Goal: Task Accomplishment & Management: Manage account settings

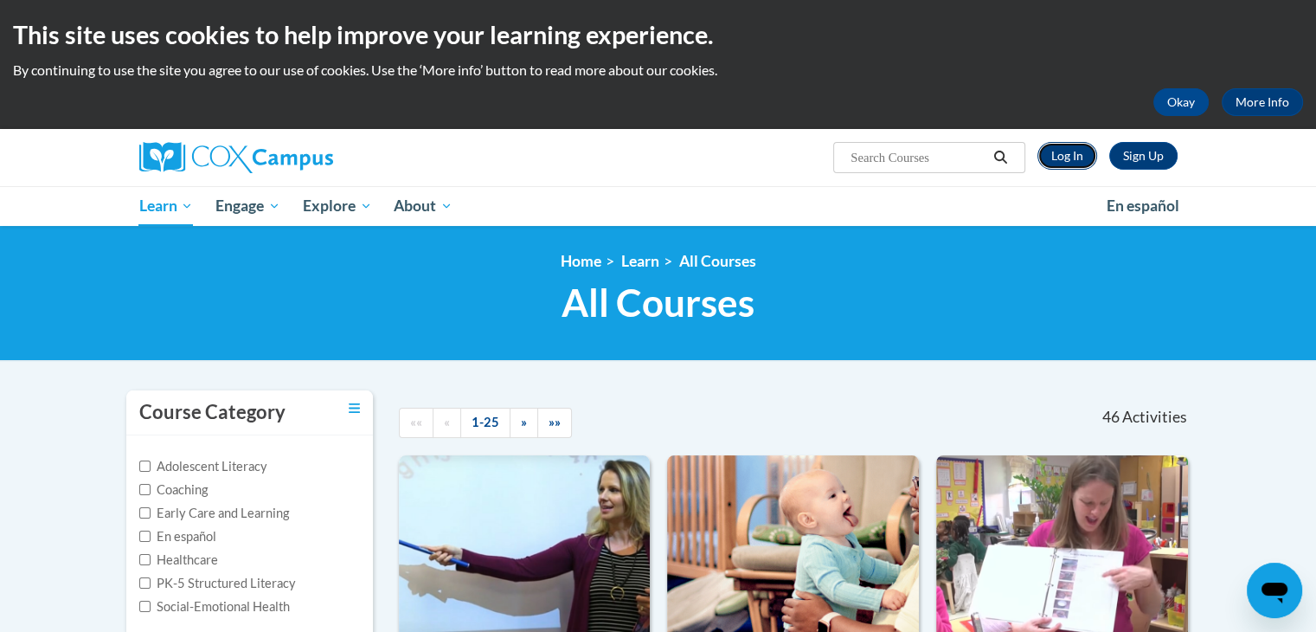
click at [1052, 153] on link "Log In" at bounding box center [1067, 156] width 60 height 28
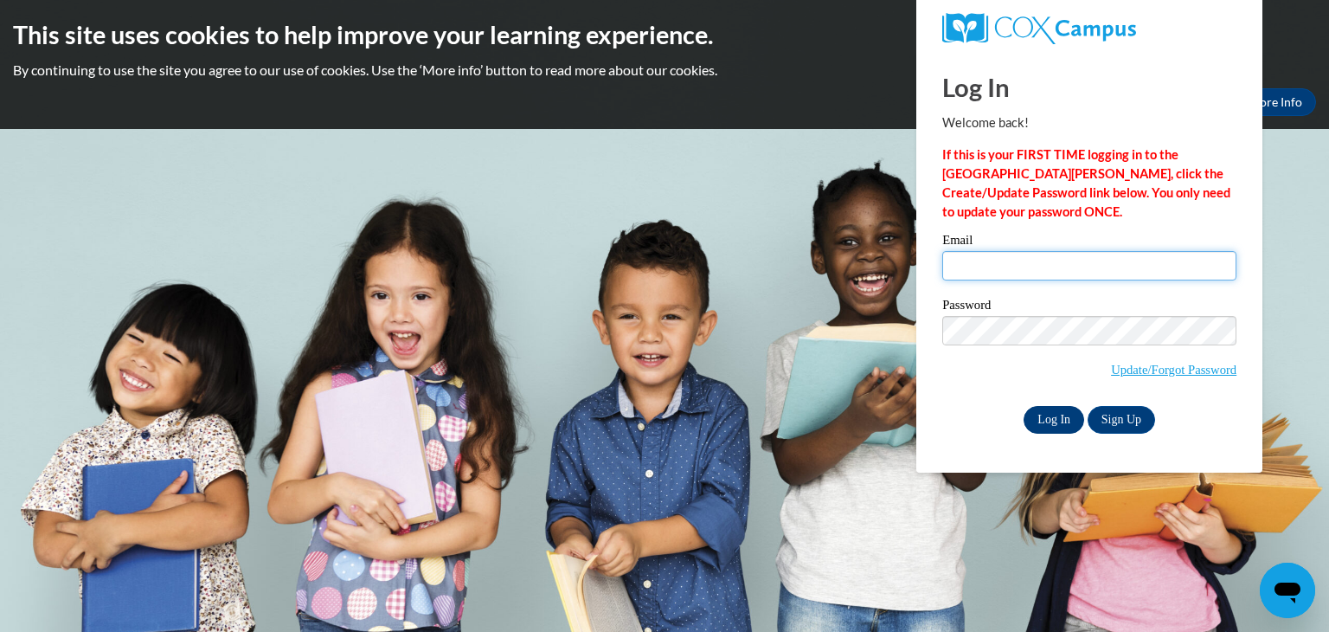
type input "dnkawula@ivytech.edu"
click at [1042, 419] on input "Log In" at bounding box center [1054, 420] width 61 height 28
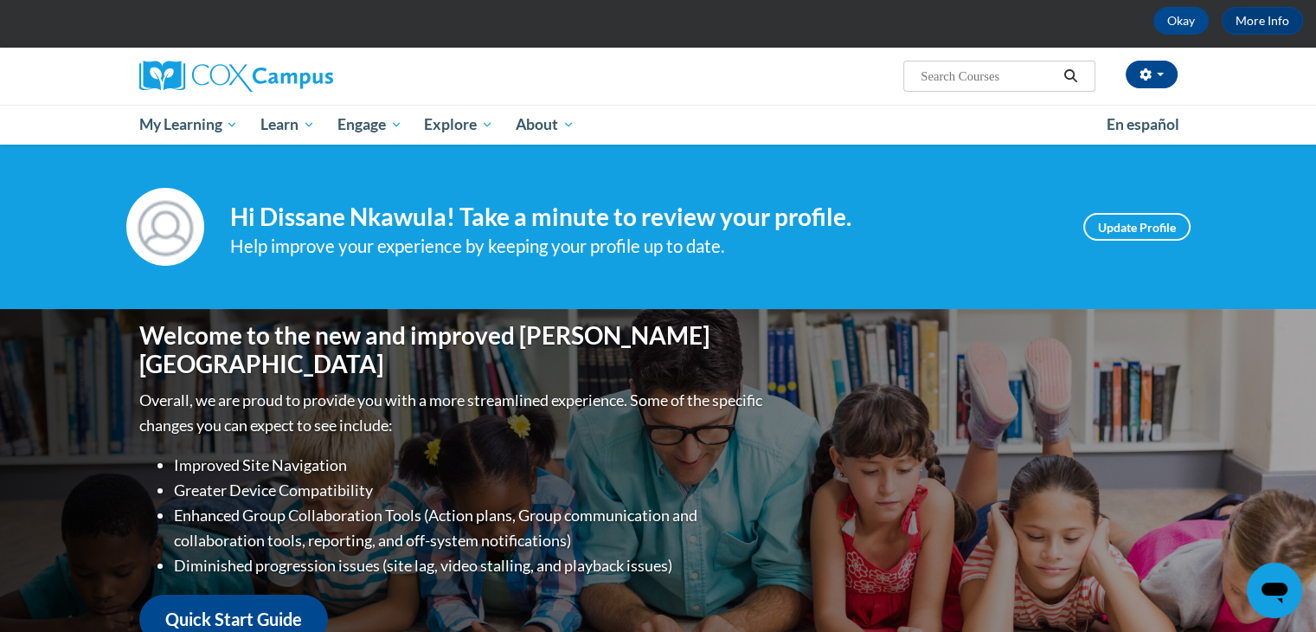
scroll to position [37, 0]
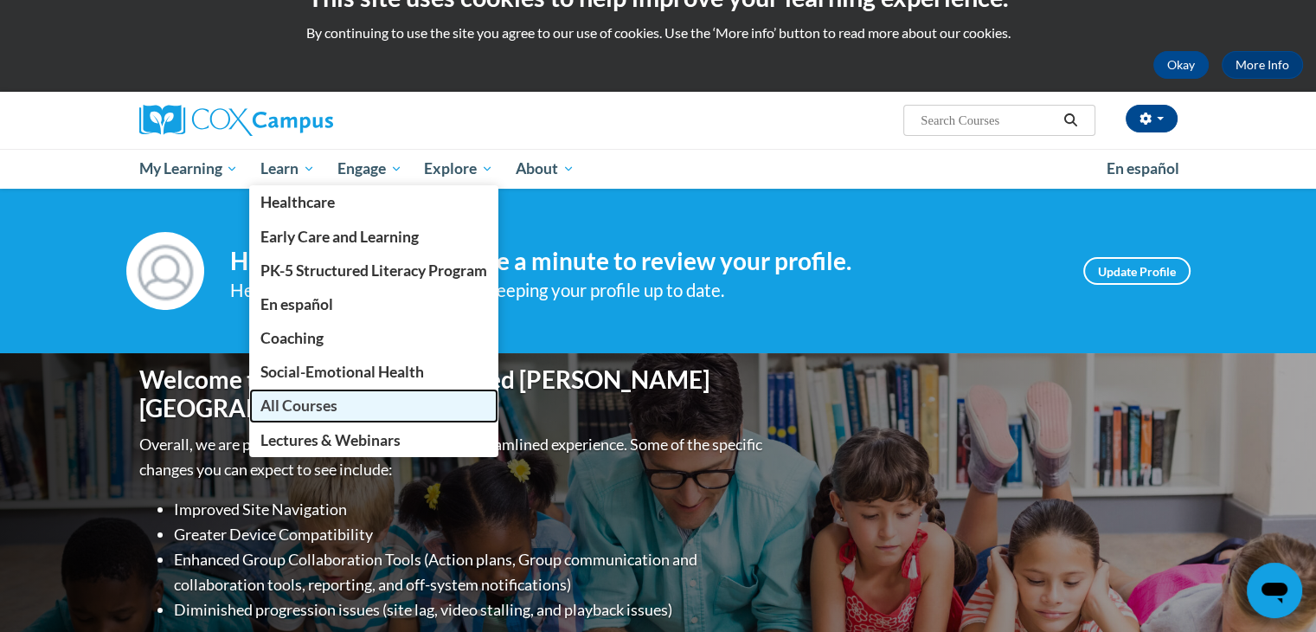
click at [273, 416] on link "All Courses" at bounding box center [373, 405] width 249 height 34
